Goal: Find specific page/section: Find specific page/section

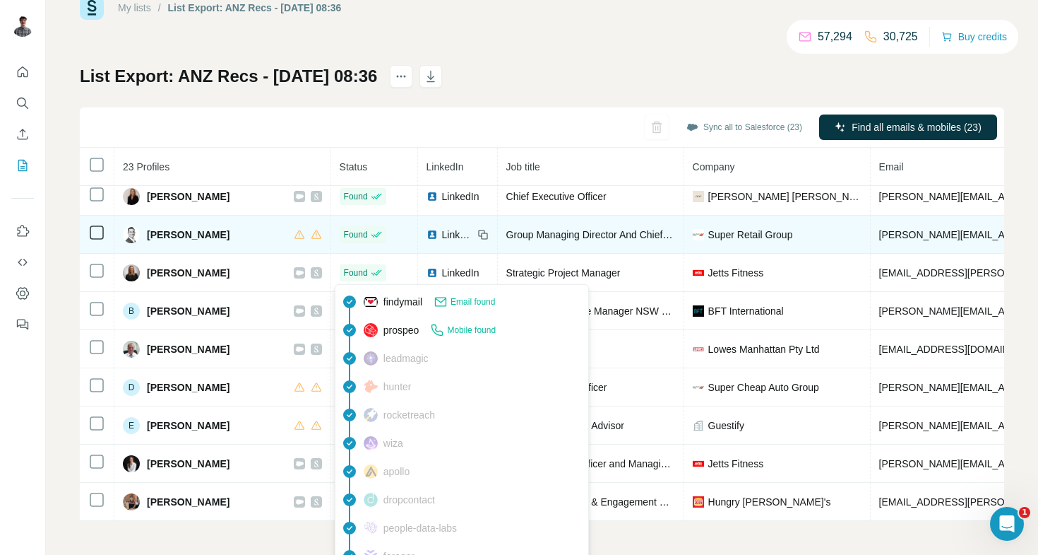
scroll to position [46, 0]
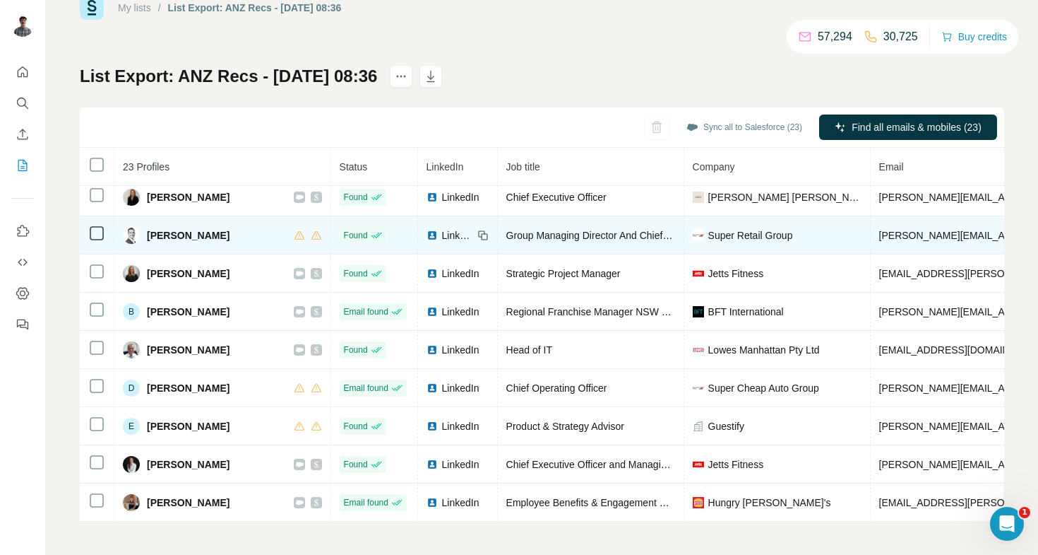
click at [454, 235] on span "LinkedIn" at bounding box center [457, 235] width 31 height 14
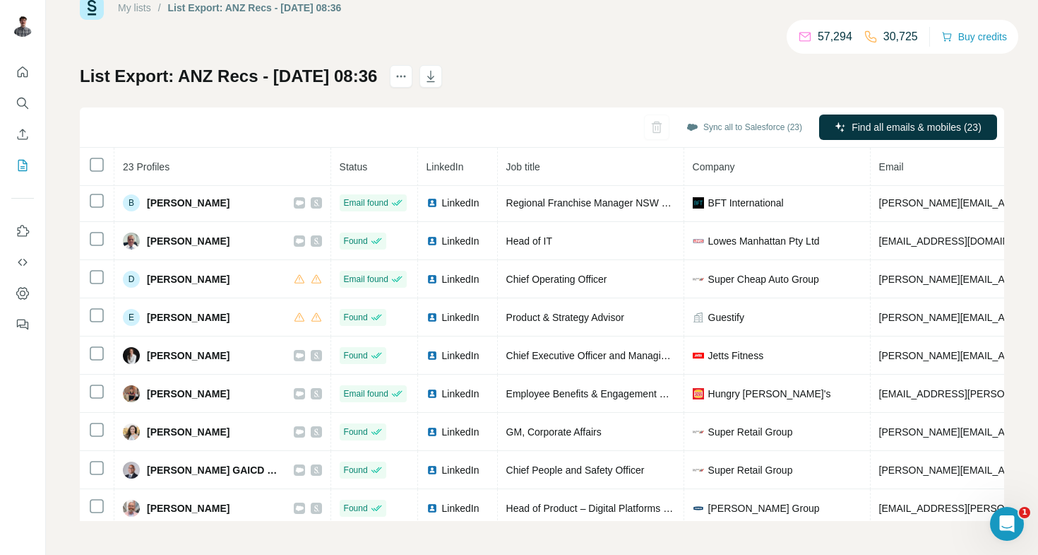
scroll to position [188, 0]
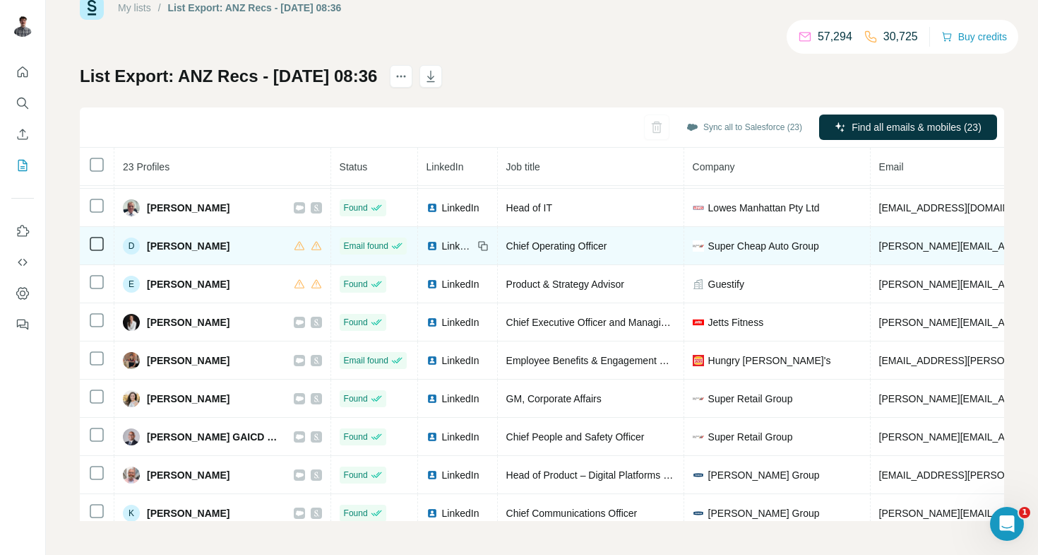
click at [446, 240] on span "LinkedIn" at bounding box center [457, 246] width 31 height 14
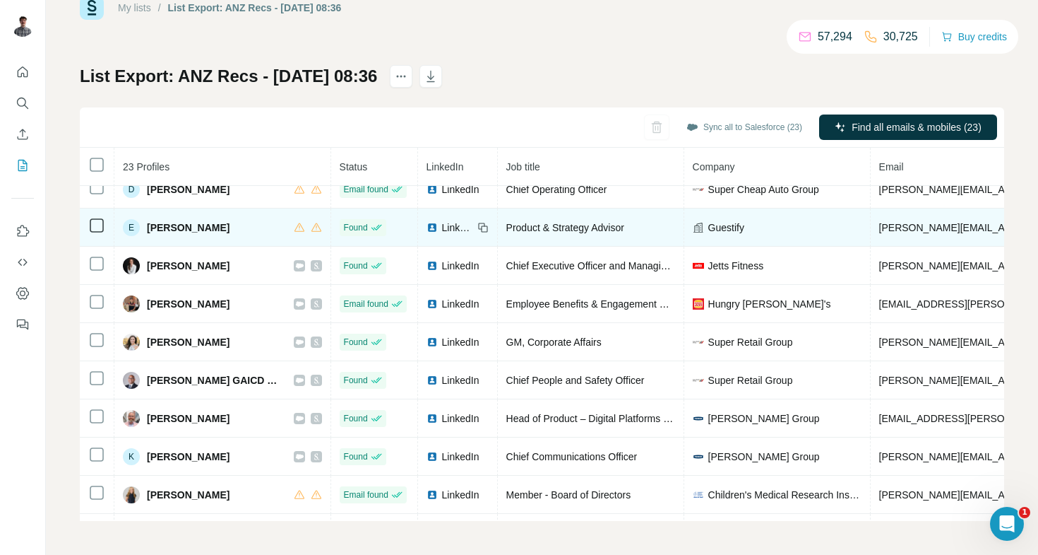
scroll to position [249, 0]
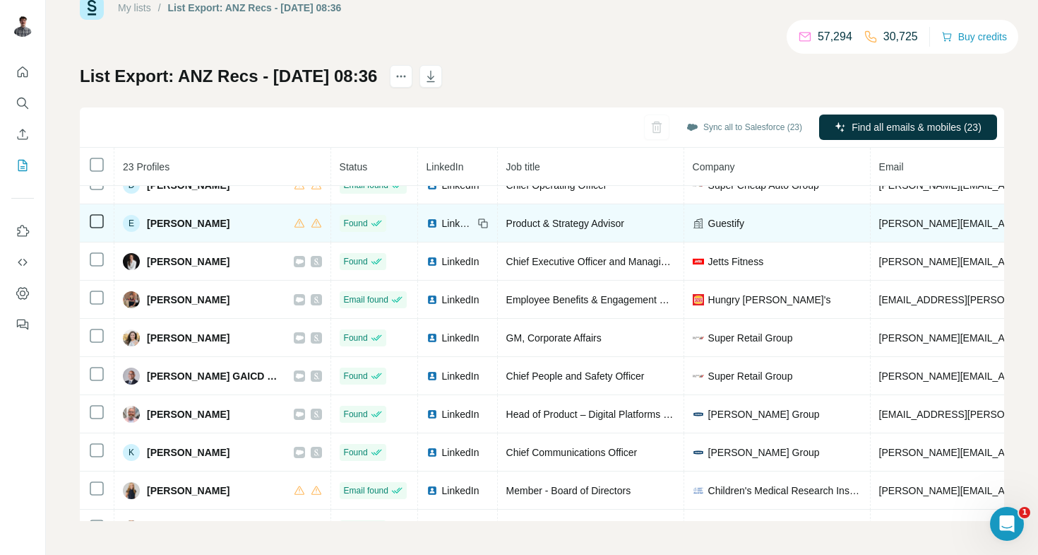
click at [454, 216] on span "LinkedIn" at bounding box center [457, 223] width 31 height 14
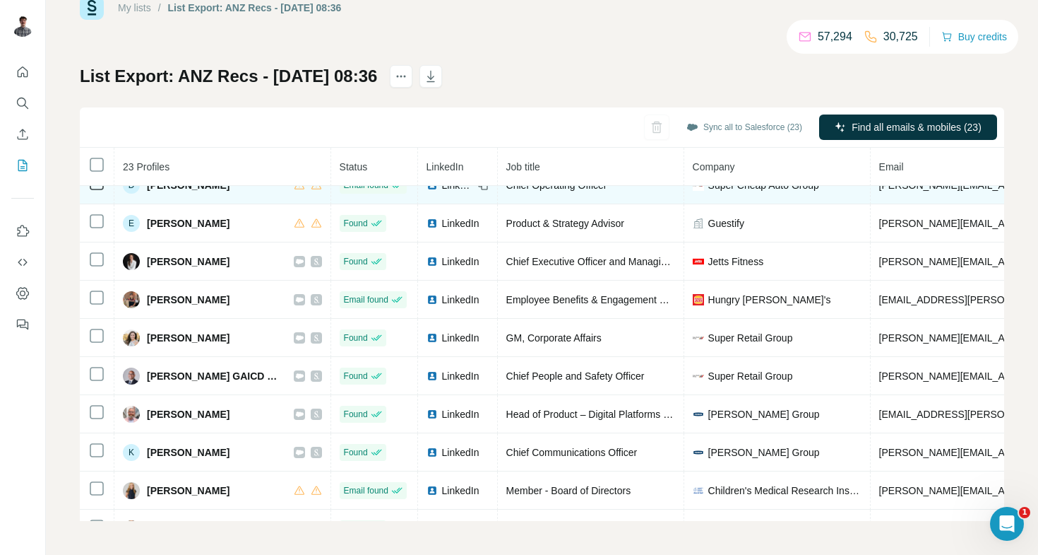
scroll to position [341, 0]
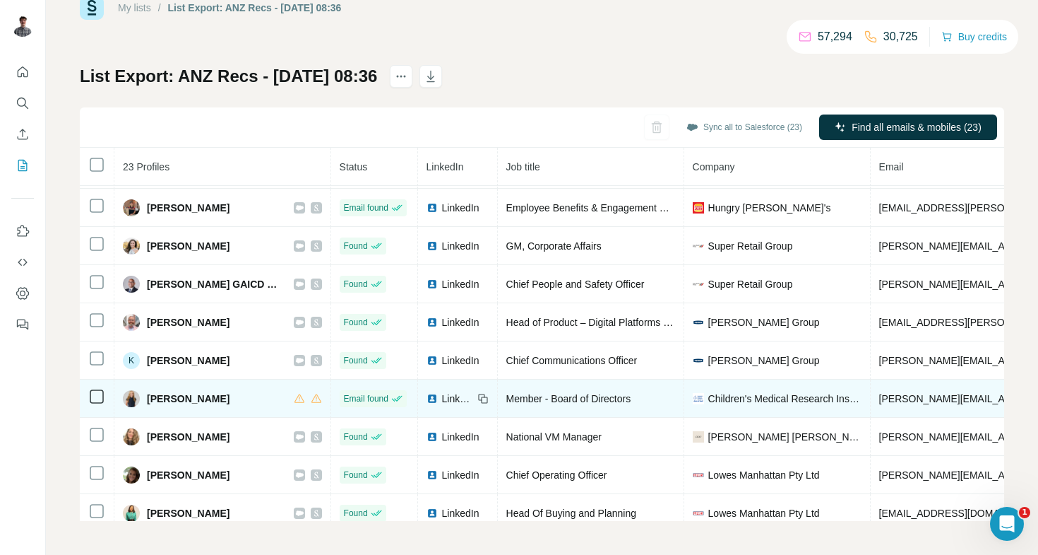
click at [466, 392] on span "LinkedIn" at bounding box center [457, 398] width 31 height 14
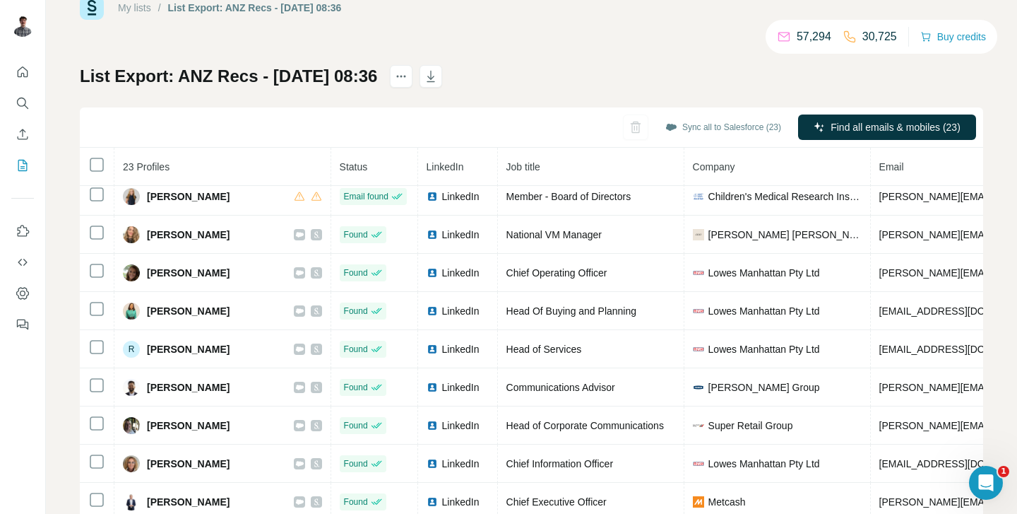
scroll to position [543, 0]
